Goal: Use online tool/utility: Use online tool/utility

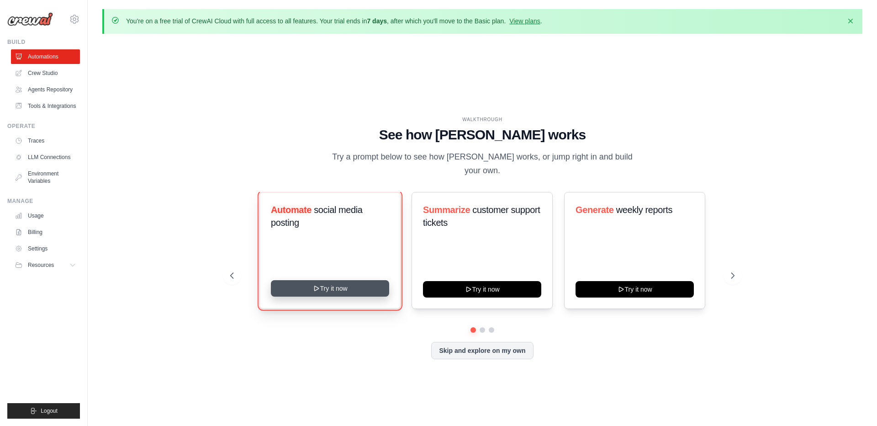
click at [345, 288] on button "Try it now" at bounding box center [330, 288] width 118 height 16
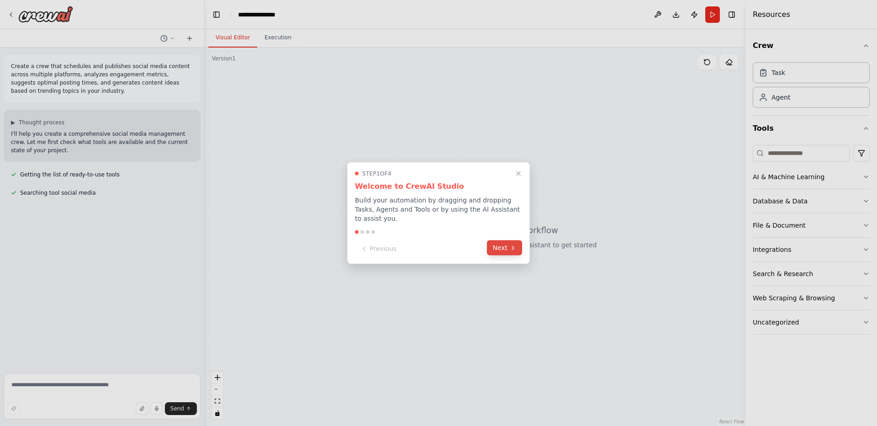
click at [507, 245] on button "Next" at bounding box center [504, 247] width 35 height 15
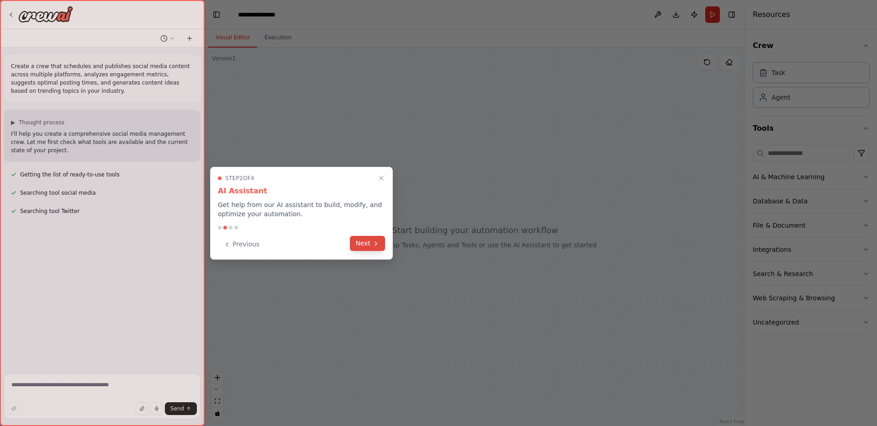
click at [371, 248] on button "Next" at bounding box center [367, 243] width 35 height 15
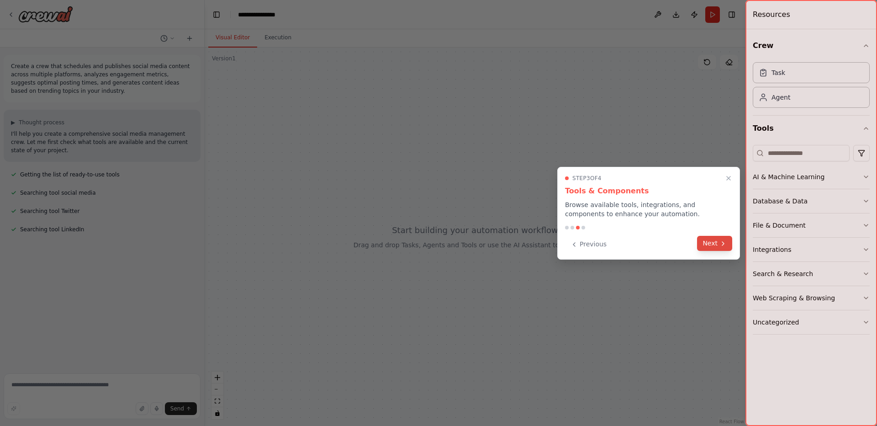
click at [723, 247] on icon at bounding box center [723, 243] width 7 height 7
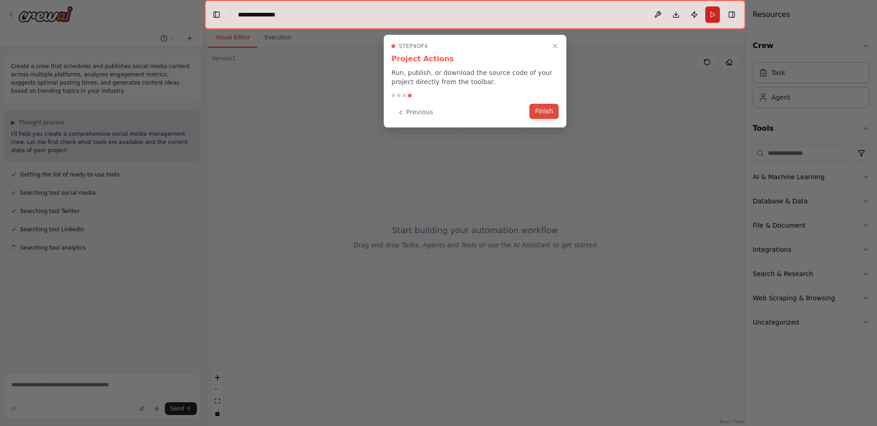
click at [540, 111] on button "Finish" at bounding box center [544, 111] width 29 height 15
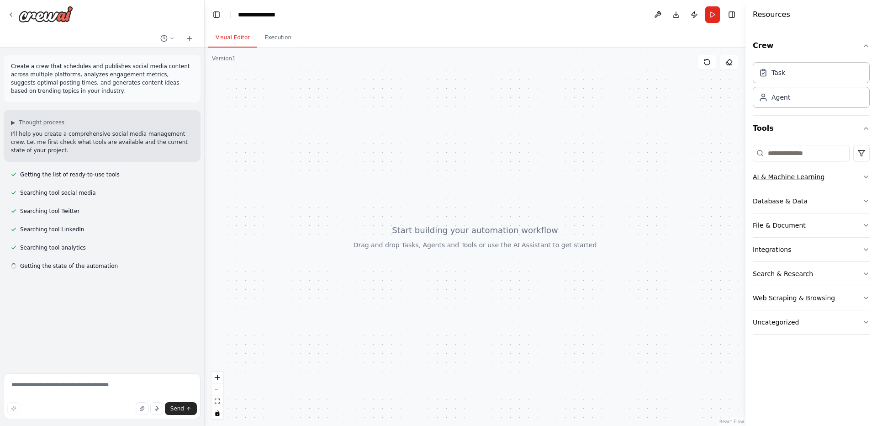
click at [833, 176] on button "AI & Machine Learning" at bounding box center [811, 177] width 117 height 24
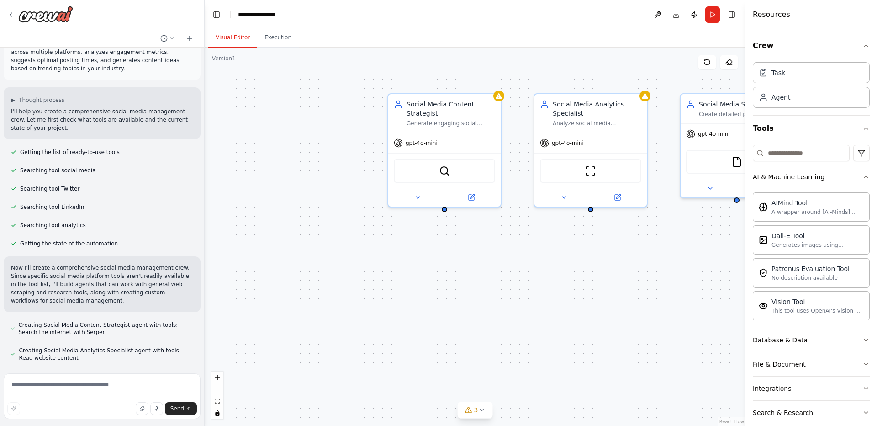
scroll to position [23, 0]
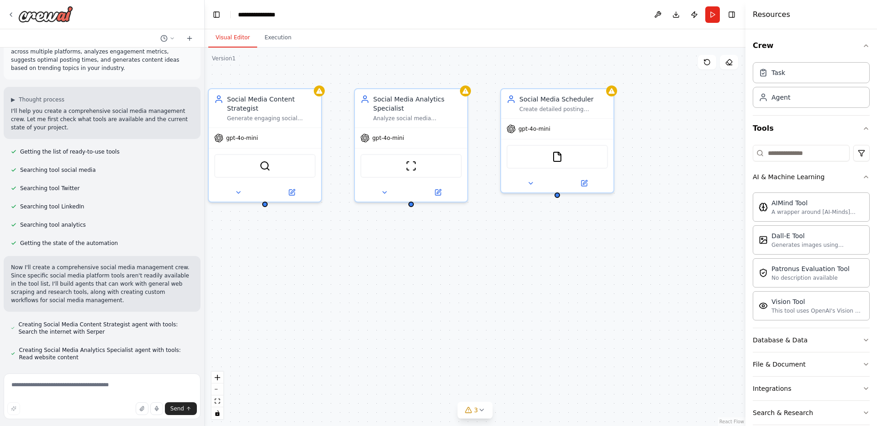
drag, startPoint x: 710, startPoint y: 240, endPoint x: 530, endPoint y: 235, distance: 179.6
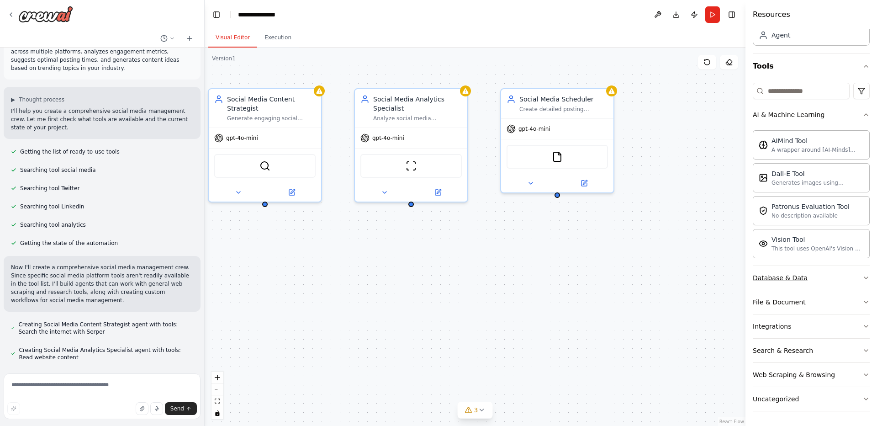
click at [823, 278] on button "Database & Data" at bounding box center [811, 278] width 117 height 24
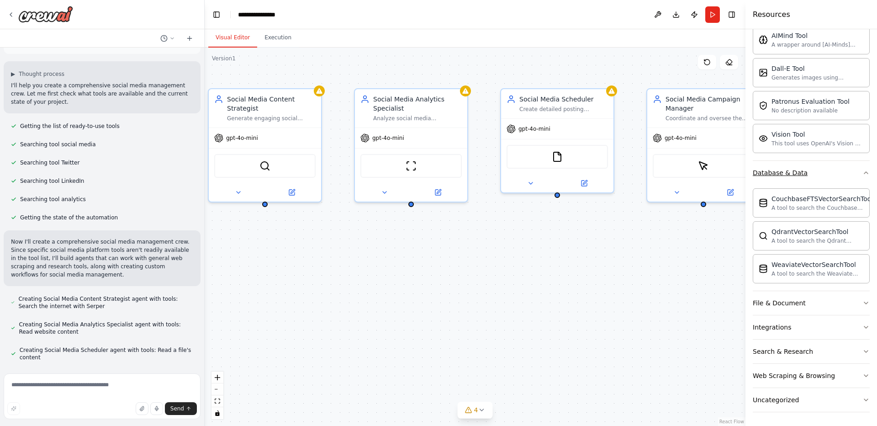
scroll to position [168, 0]
click at [836, 298] on button "File & Document" at bounding box center [811, 302] width 117 height 24
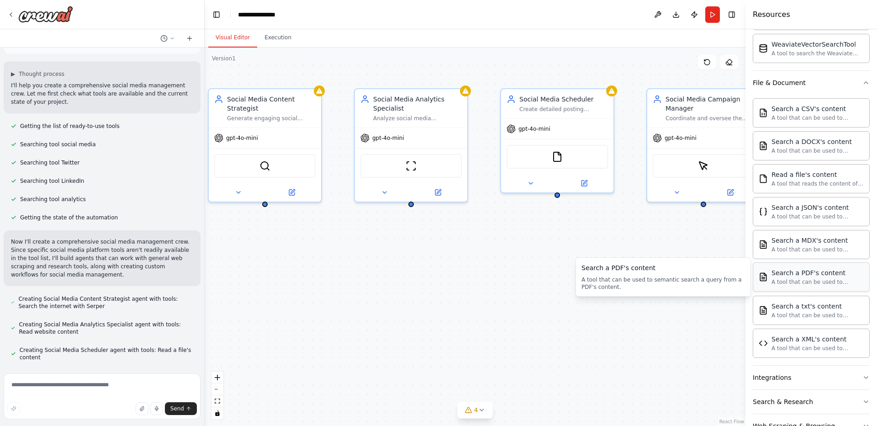
scroll to position [439, 0]
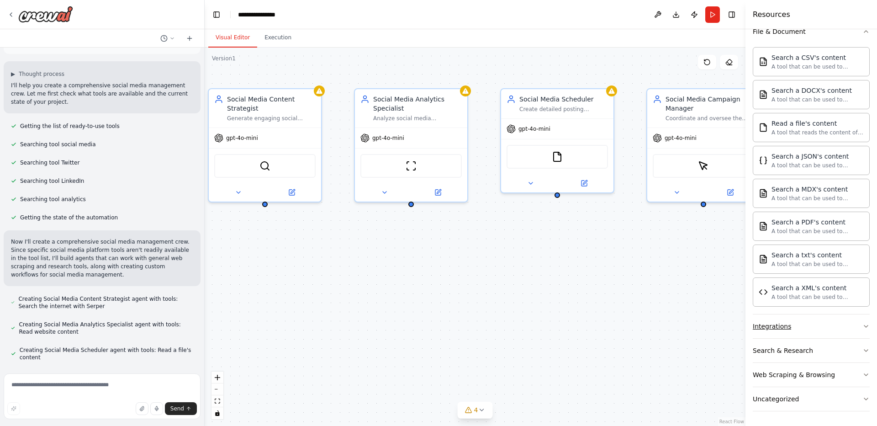
click at [801, 324] on button "Integrations" at bounding box center [811, 326] width 117 height 24
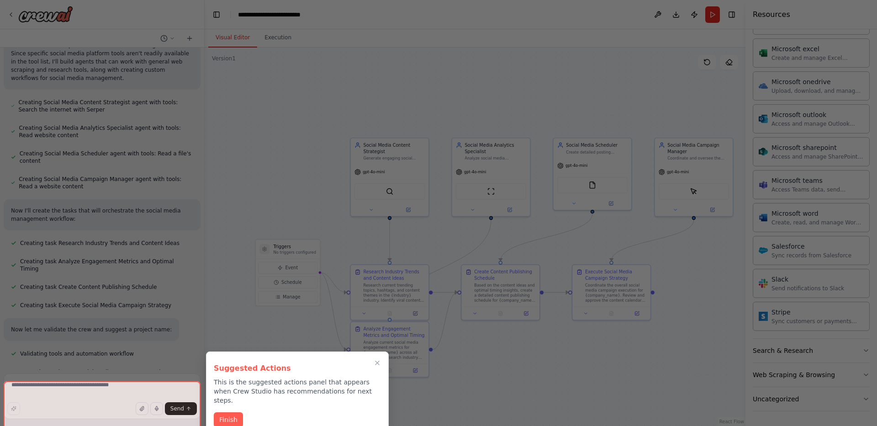
scroll to position [249, 0]
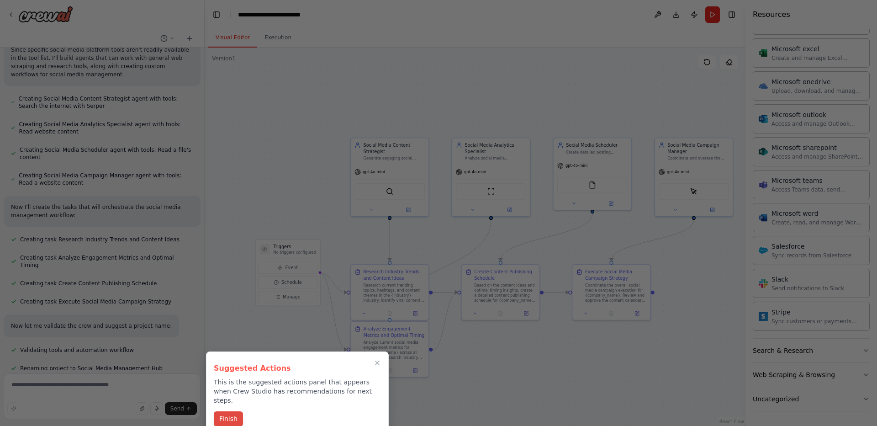
click at [228, 411] on button "Finish" at bounding box center [228, 418] width 29 height 15
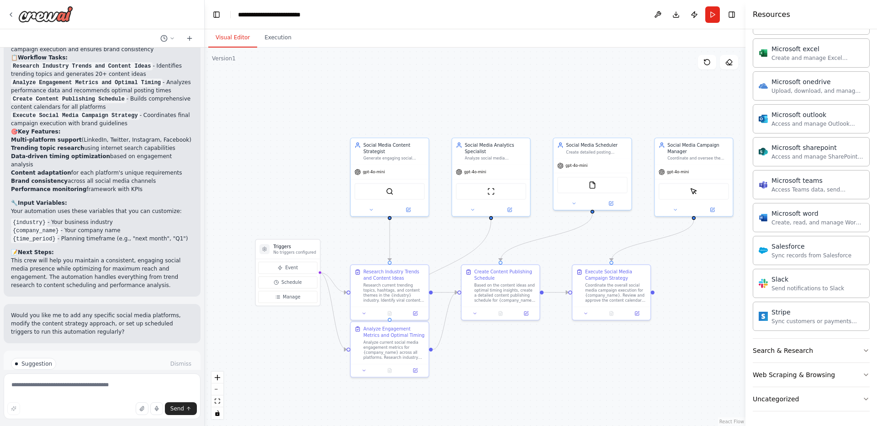
scroll to position [696, 0]
click at [822, 347] on button "Search & Research" at bounding box center [811, 351] width 117 height 24
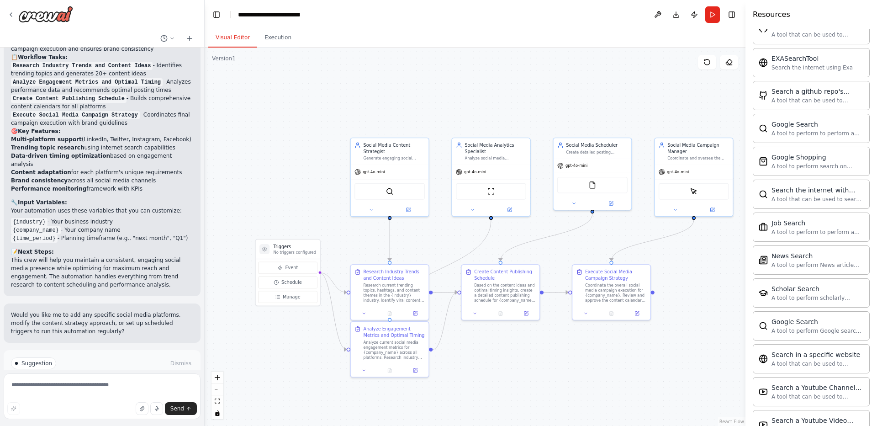
scroll to position [1473, 0]
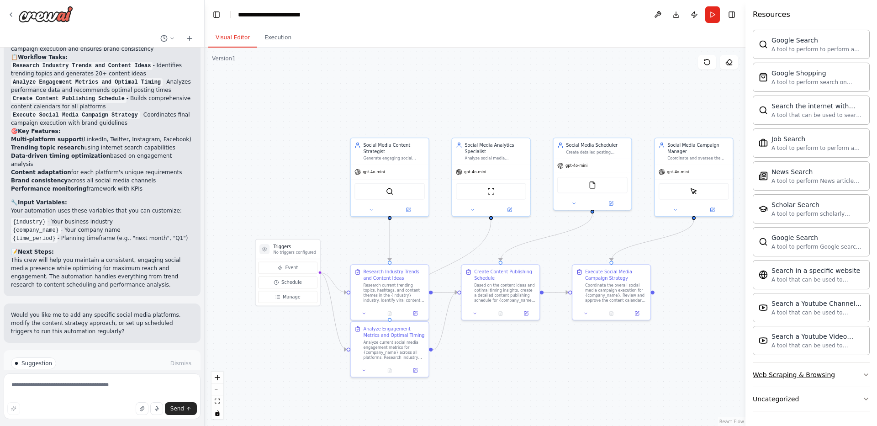
click at [845, 376] on button "Web Scraping & Browsing" at bounding box center [811, 375] width 117 height 24
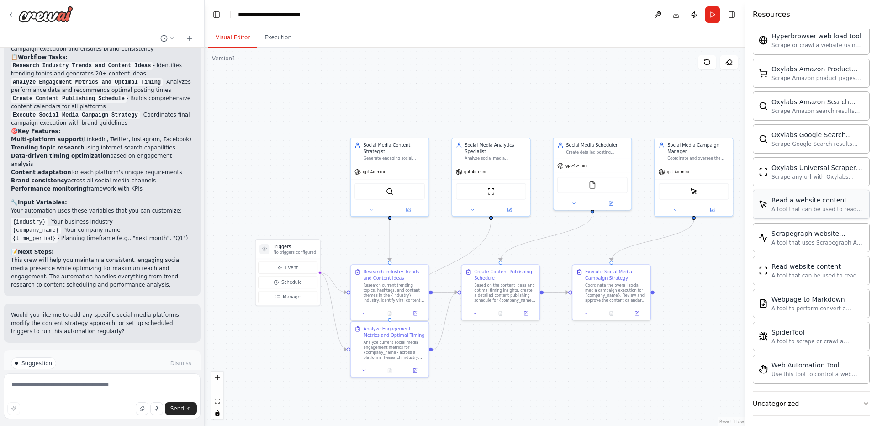
scroll to position [1974, 0]
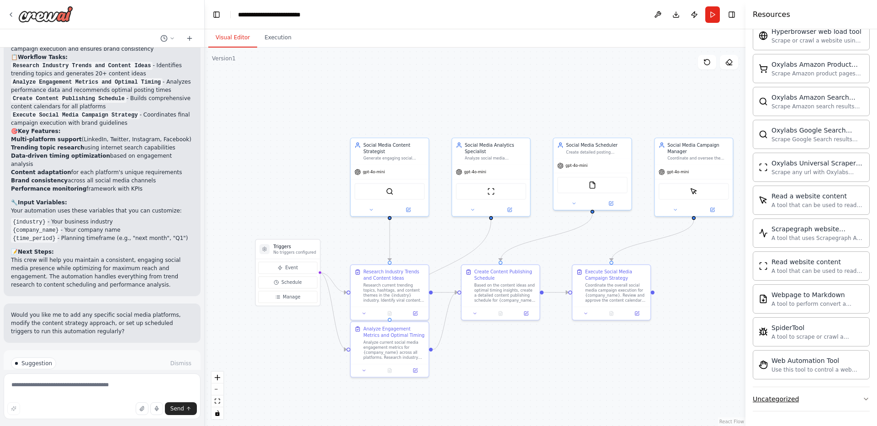
click at [841, 395] on button "Uncategorized" at bounding box center [811, 399] width 117 height 24
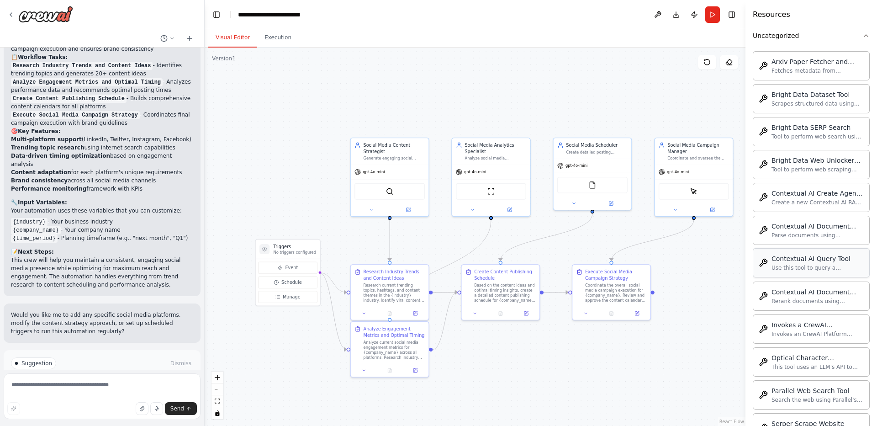
scroll to position [2358, 0]
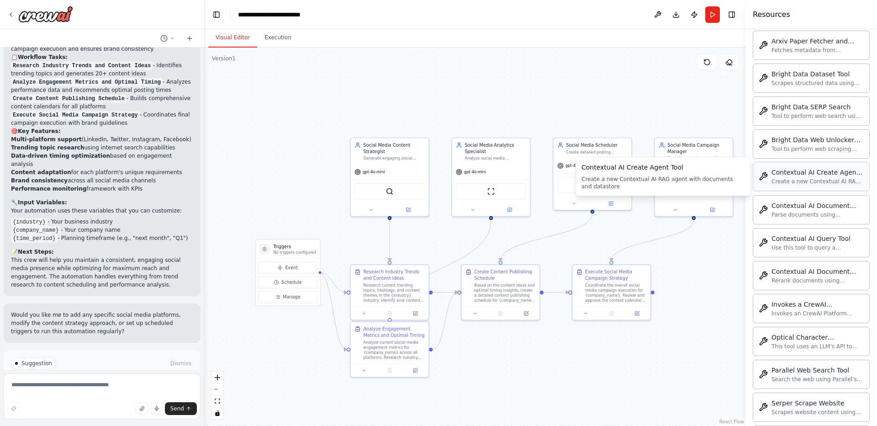
click at [845, 170] on div "Contextual AI Create Agent Tool" at bounding box center [818, 172] width 92 height 9
click at [815, 171] on div "Contextual AI Create Agent Tool" at bounding box center [818, 172] width 92 height 9
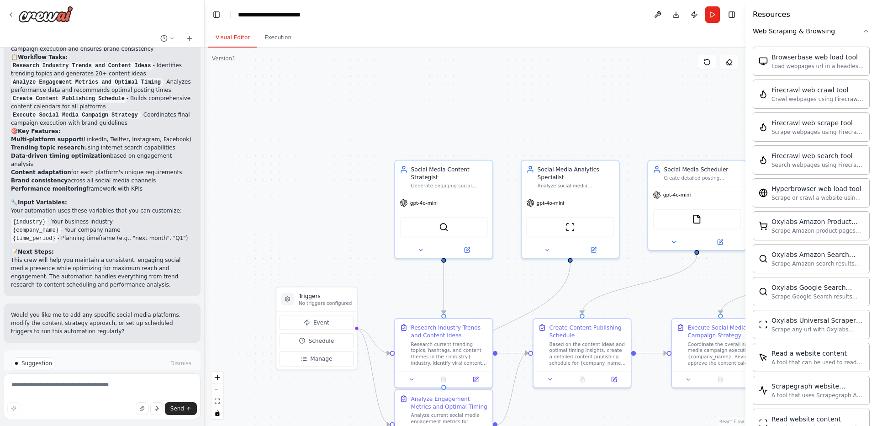
scroll to position [1488, 0]
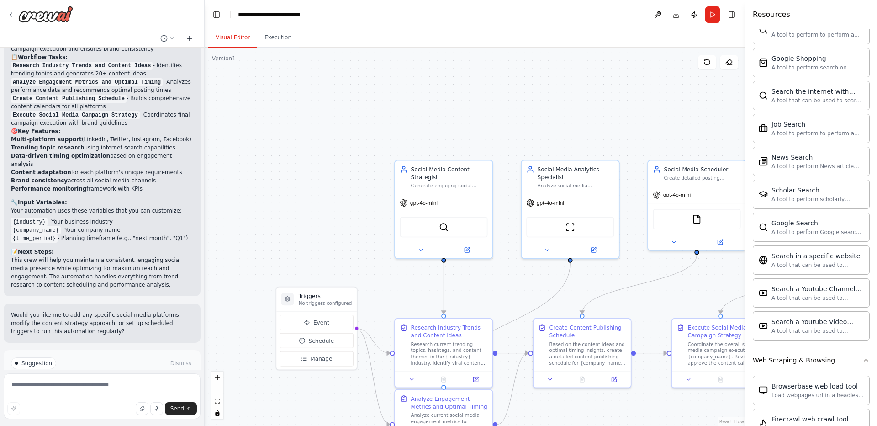
click at [187, 38] on icon at bounding box center [189, 38] width 7 height 7
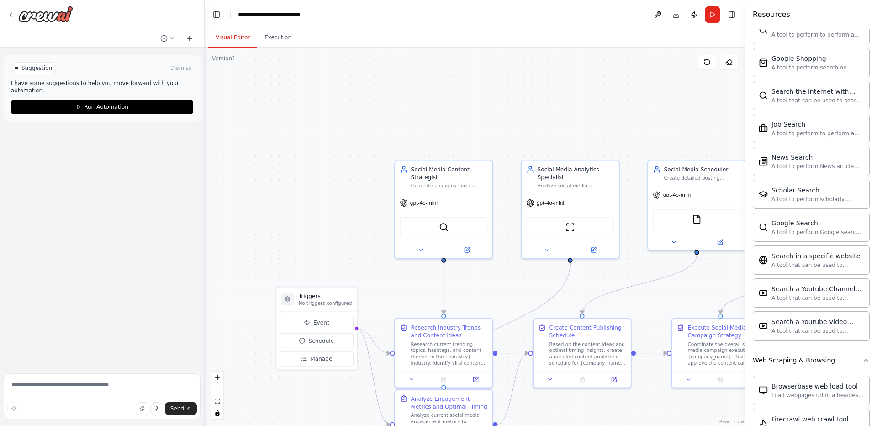
scroll to position [0, 0]
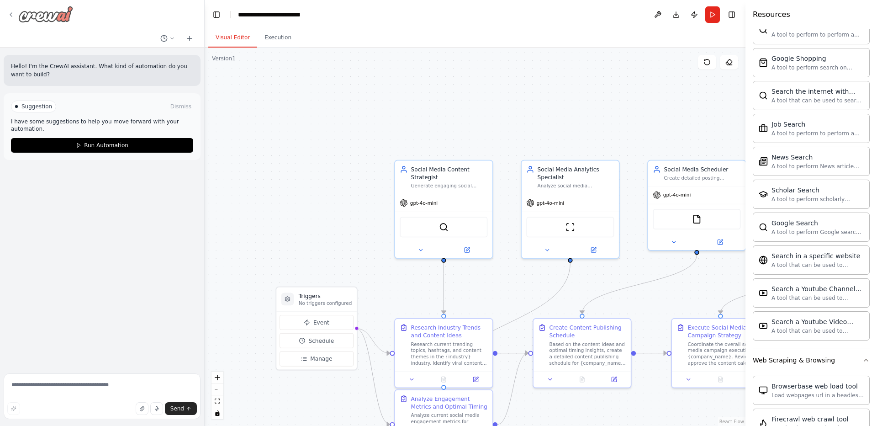
click at [61, 16] on img at bounding box center [45, 14] width 55 height 16
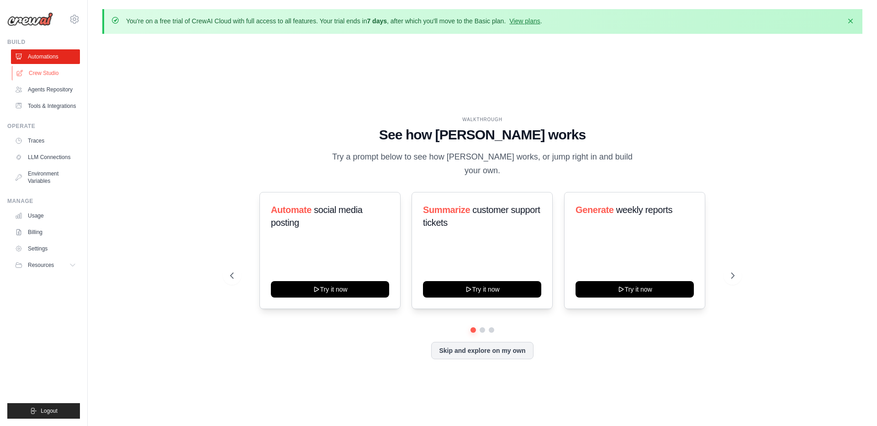
click at [35, 75] on link "Crew Studio" at bounding box center [46, 73] width 69 height 15
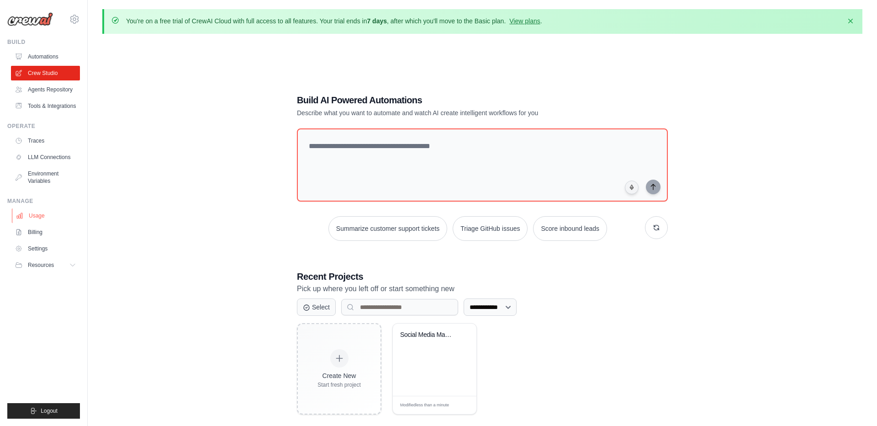
click at [40, 223] on link "Usage" at bounding box center [46, 215] width 69 height 15
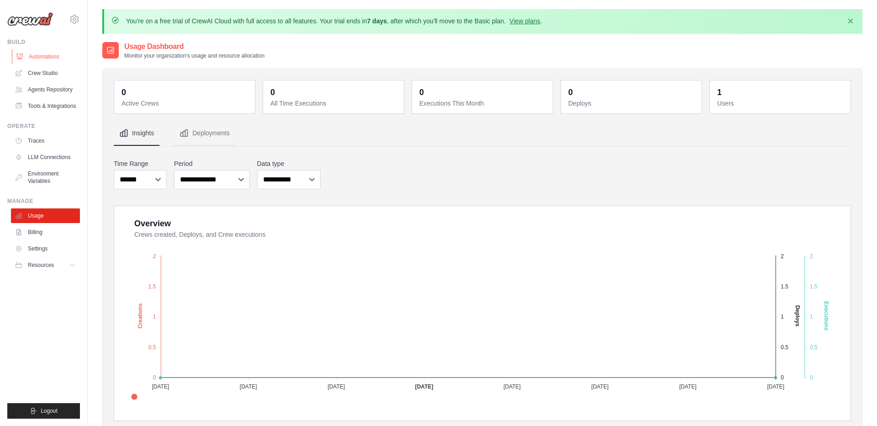
click at [46, 52] on link "Automations" at bounding box center [46, 56] width 69 height 15
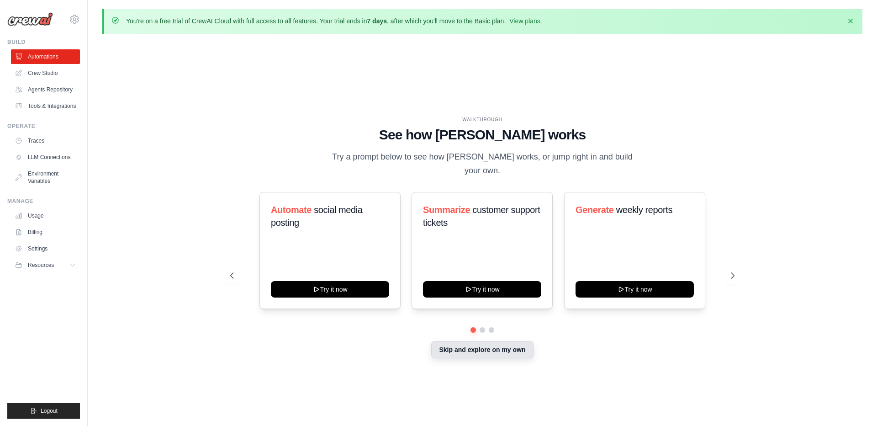
click at [498, 350] on button "Skip and explore on my own" at bounding box center [482, 349] width 102 height 17
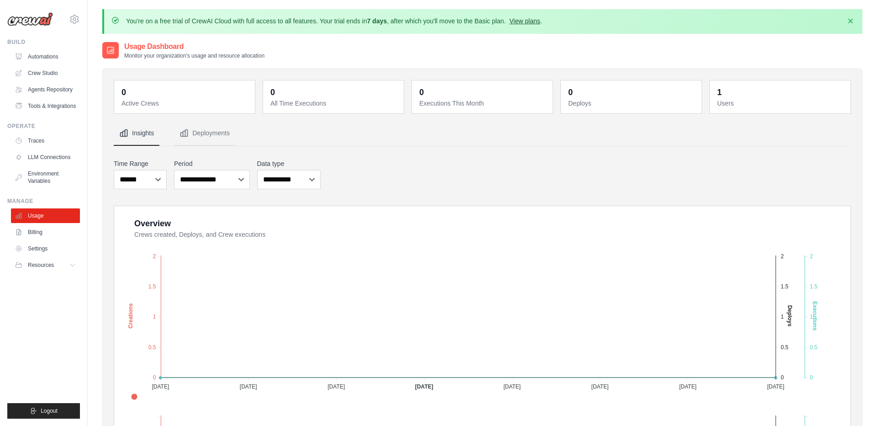
click at [540, 21] on link "View plans" at bounding box center [524, 20] width 31 height 7
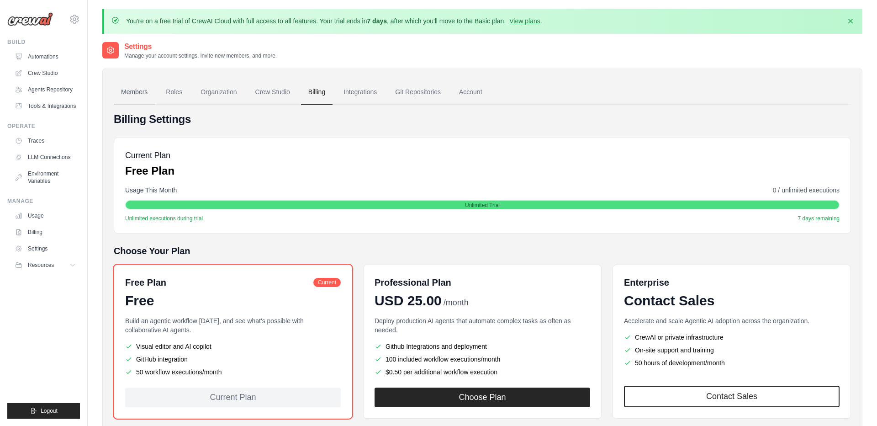
click at [149, 95] on link "Members" at bounding box center [134, 92] width 41 height 25
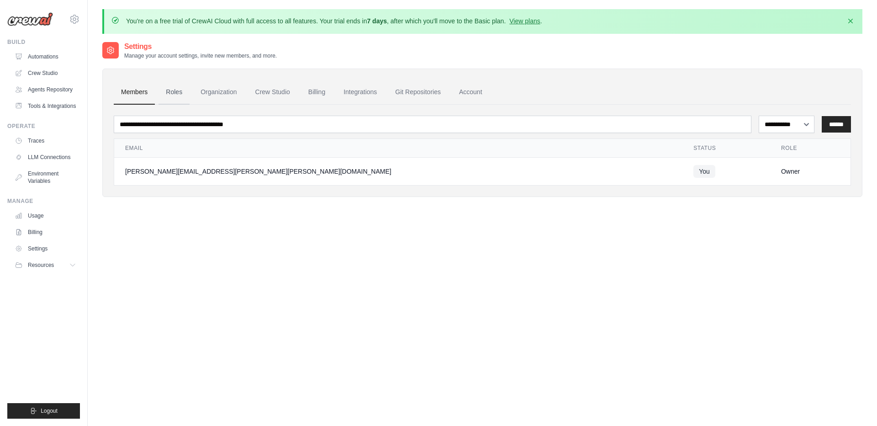
click at [172, 95] on link "Roles" at bounding box center [174, 92] width 31 height 25
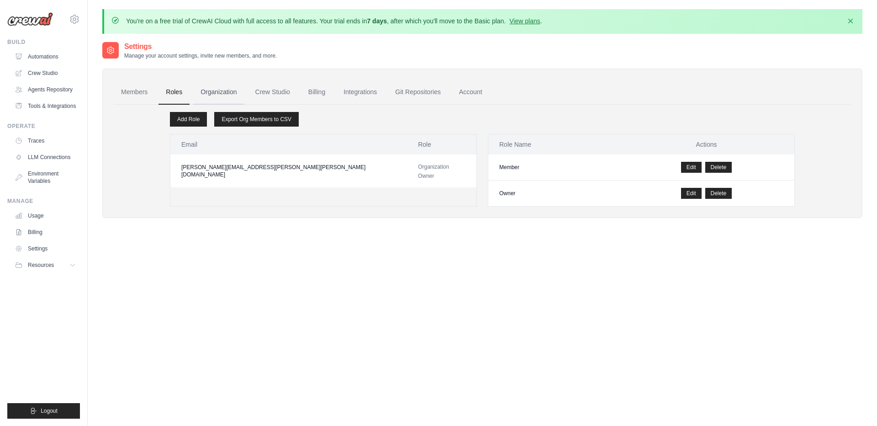
click at [209, 96] on link "Organization" at bounding box center [218, 92] width 51 height 25
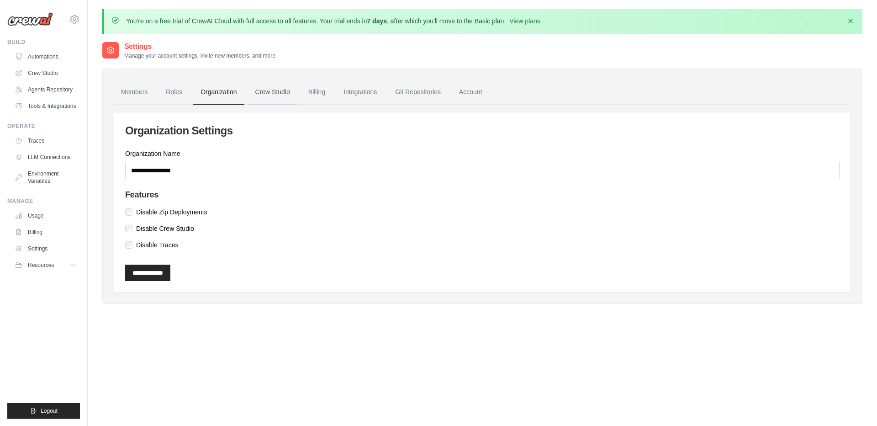
click at [269, 98] on link "Crew Studio" at bounding box center [272, 92] width 49 height 25
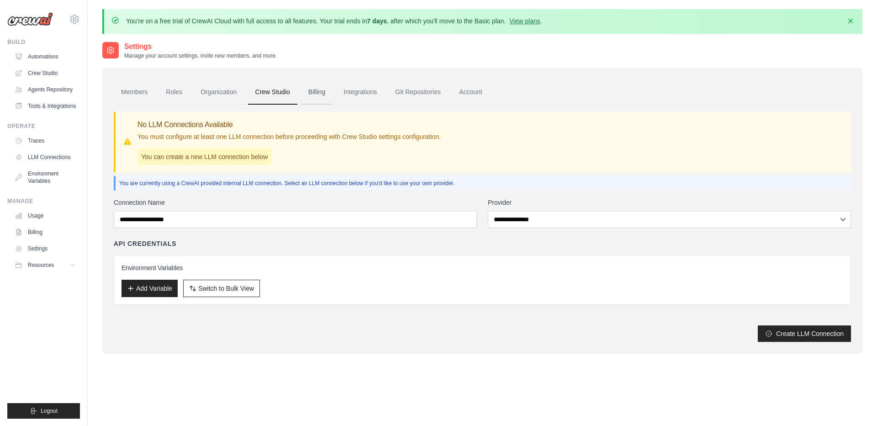
click at [324, 88] on link "Billing" at bounding box center [317, 92] width 32 height 25
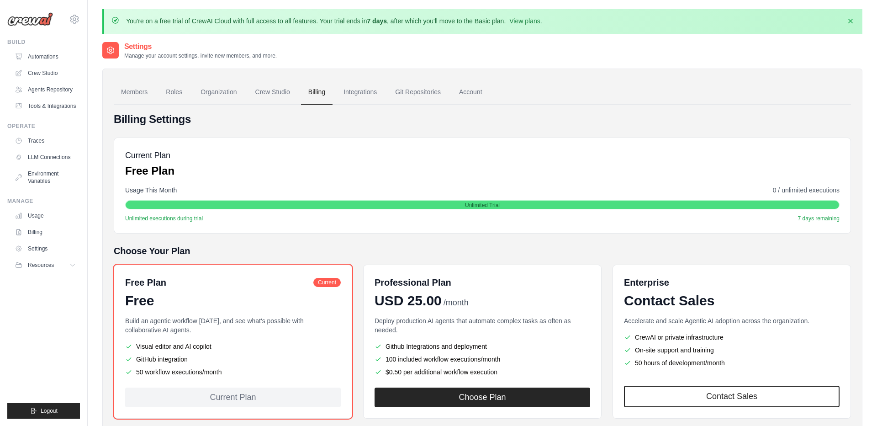
click at [364, 90] on link "Integrations" at bounding box center [360, 92] width 48 height 25
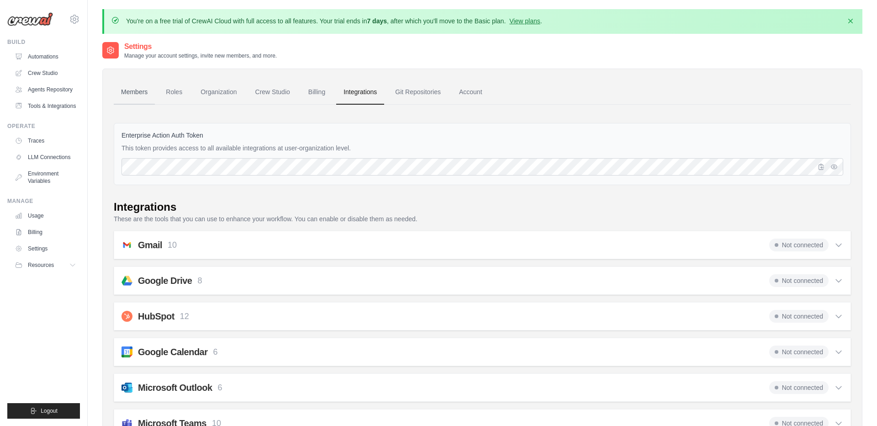
click at [142, 95] on link "Members" at bounding box center [134, 92] width 41 height 25
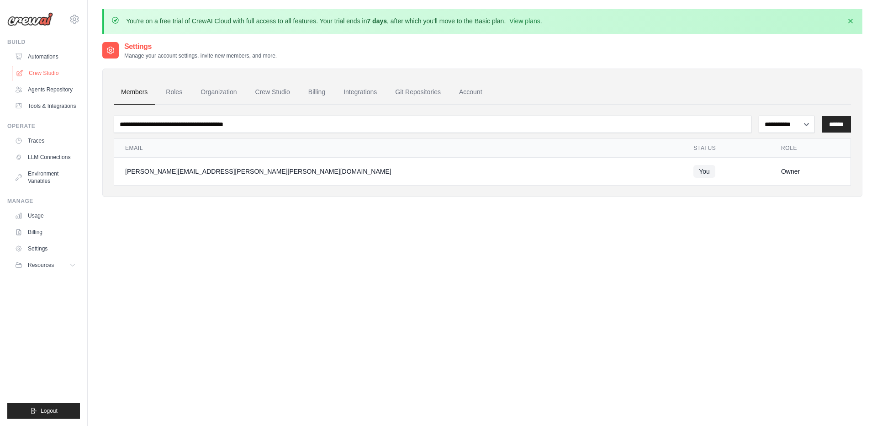
click at [32, 78] on link "Crew Studio" at bounding box center [46, 73] width 69 height 15
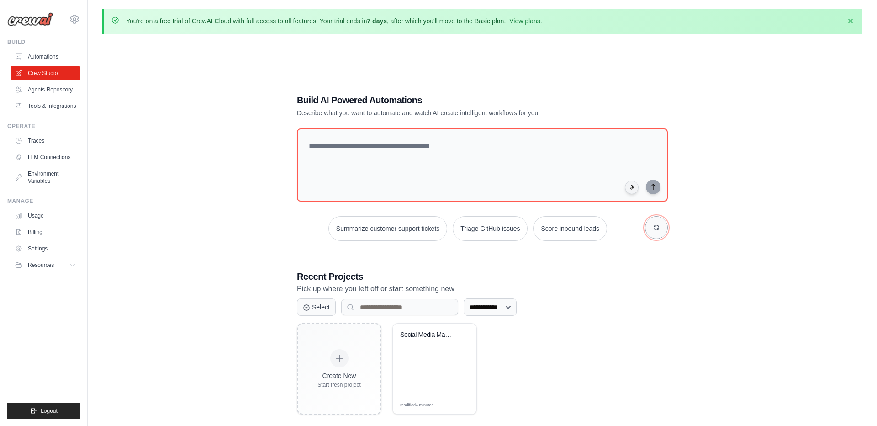
click at [654, 227] on icon "button" at bounding box center [656, 227] width 7 height 7
click at [660, 225] on button "button" at bounding box center [656, 227] width 23 height 23
click at [661, 226] on button "button" at bounding box center [656, 227] width 23 height 23
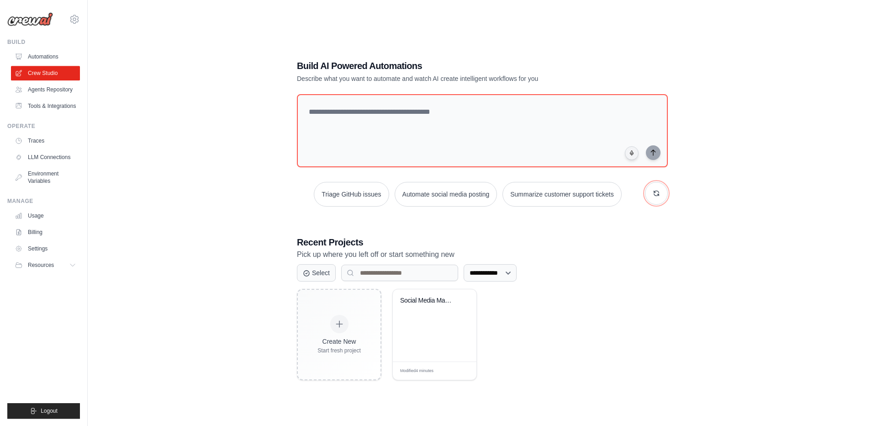
scroll to position [50, 0]
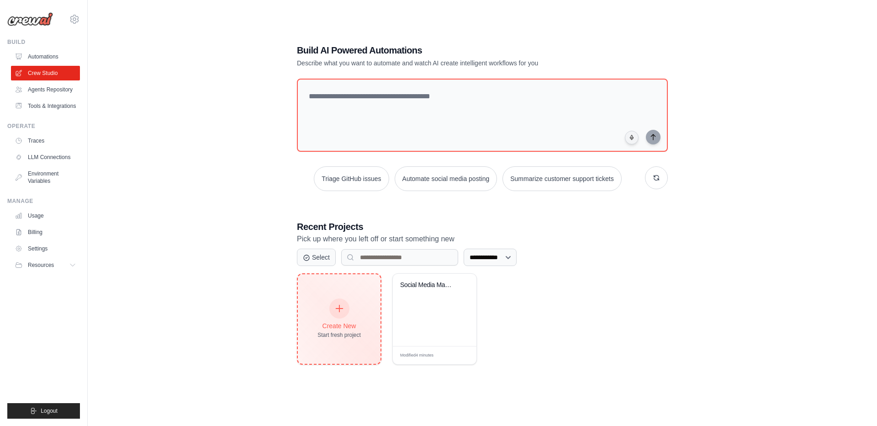
click at [316, 317] on div "Create New Start fresh project" at bounding box center [339, 319] width 83 height 90
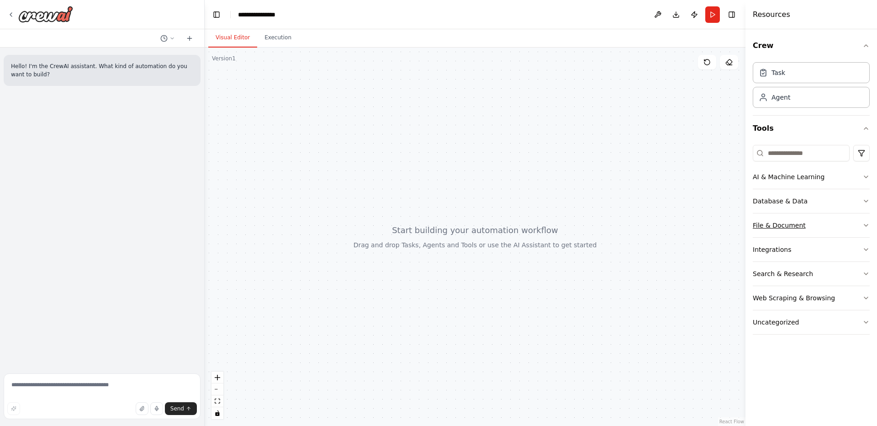
click at [820, 226] on button "File & Document" at bounding box center [811, 225] width 117 height 24
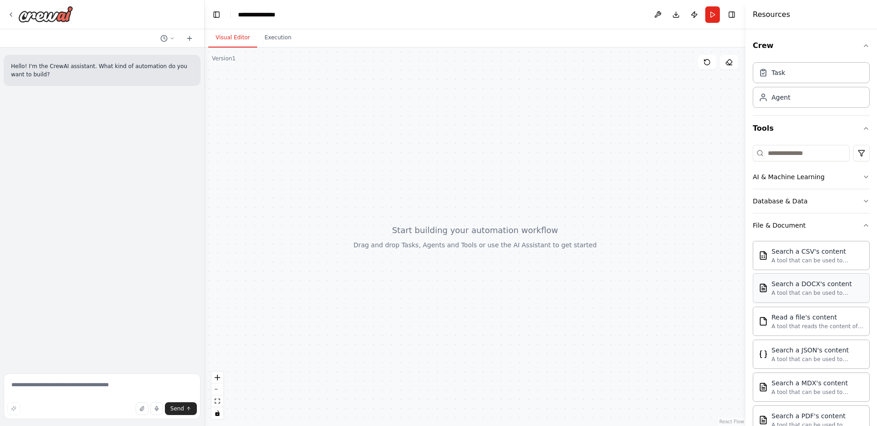
scroll to position [55, 0]
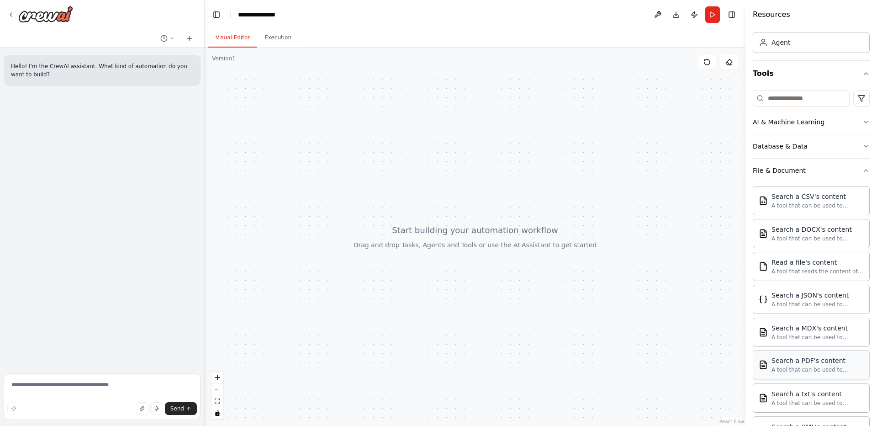
click at [820, 361] on div "Search a PDF's content" at bounding box center [818, 360] width 92 height 9
click at [76, 388] on textarea at bounding box center [102, 396] width 197 height 46
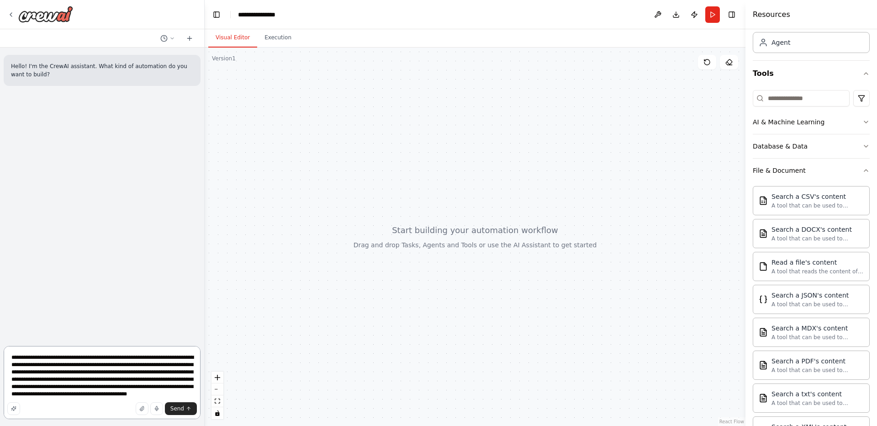
type textarea "**********"
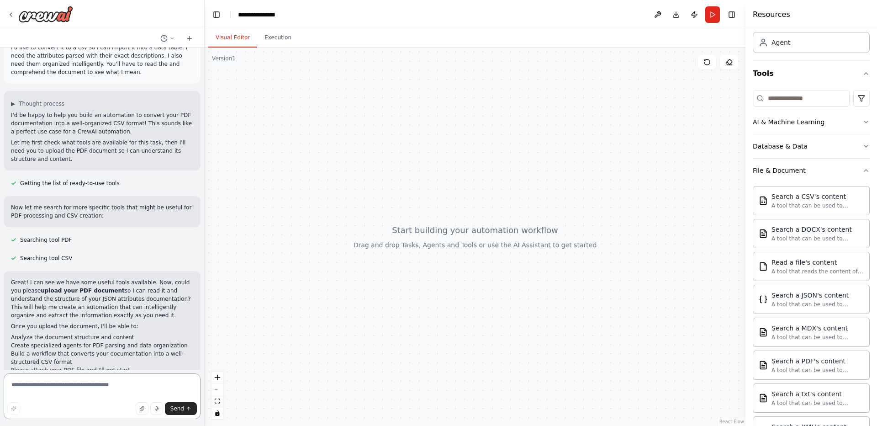
scroll to position [82, 0]
click at [140, 407] on button "button" at bounding box center [142, 408] width 13 height 13
